Goal: Navigation & Orientation: Find specific page/section

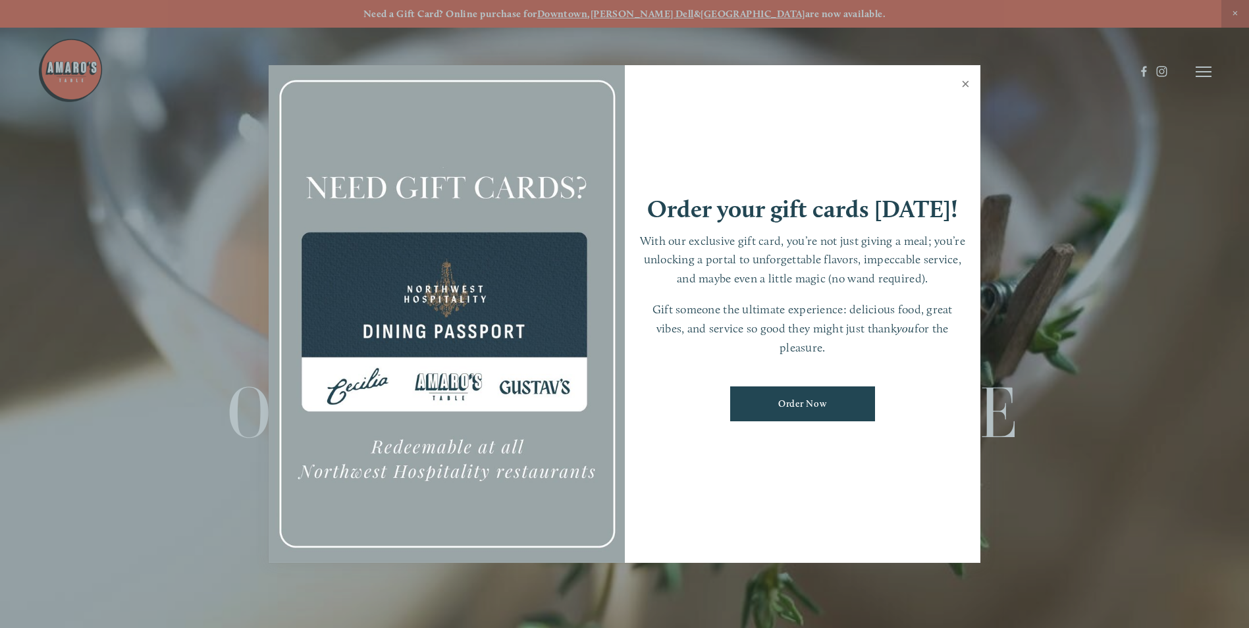
click at [961, 80] on link "Close" at bounding box center [966, 85] width 26 height 37
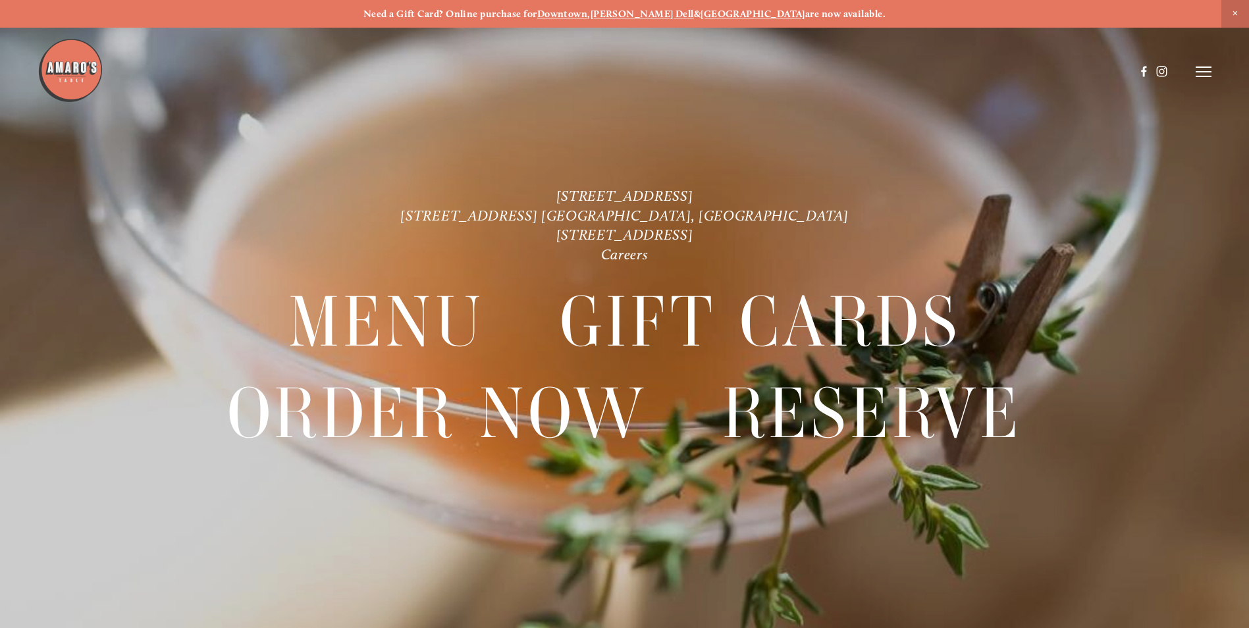
click at [1209, 65] on header "Menu Order Now Visit Gallery 0" at bounding box center [625, 72] width 1174 height 144
click at [1207, 75] on icon at bounding box center [1204, 72] width 16 height 12
click at [928, 68] on span "Menu" at bounding box center [928, 71] width 27 height 13
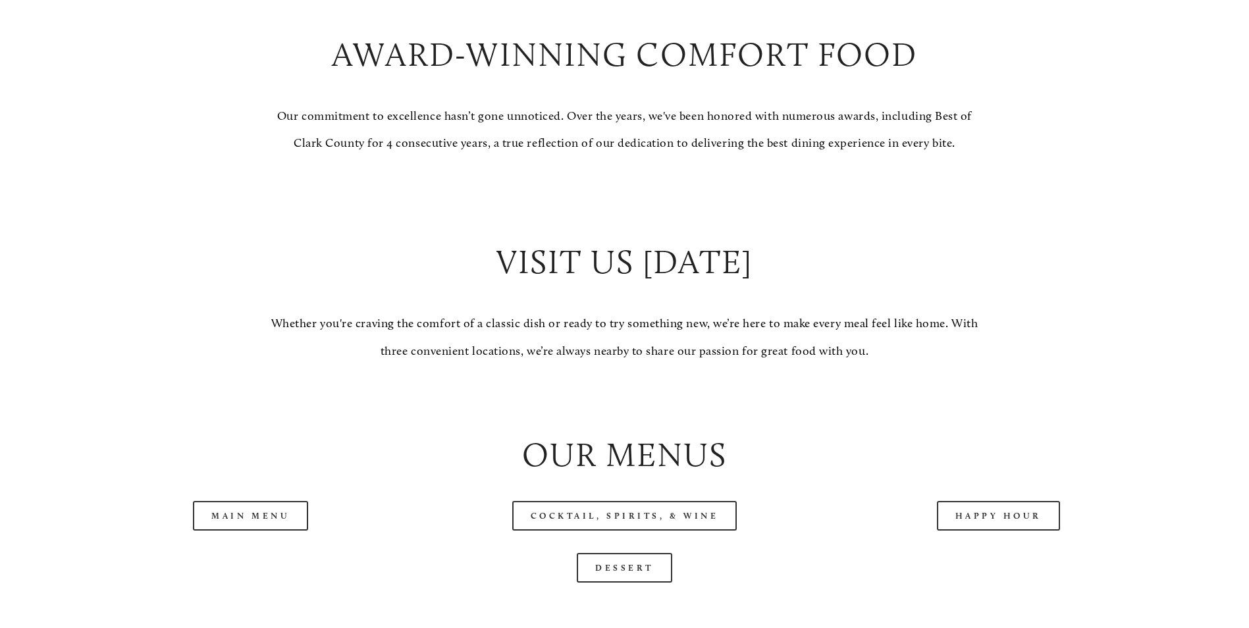
scroll to position [1251, 0]
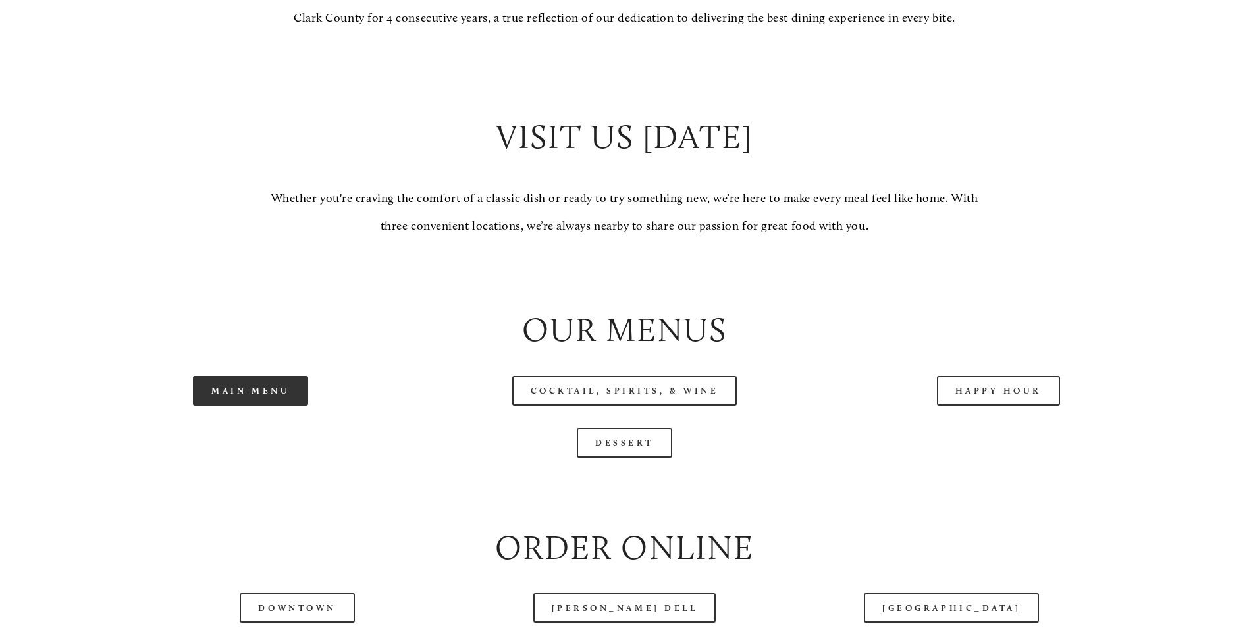
click at [244, 406] on link "Main Menu" at bounding box center [250, 391] width 115 height 30
